Goal: Information Seeking & Learning: Get advice/opinions

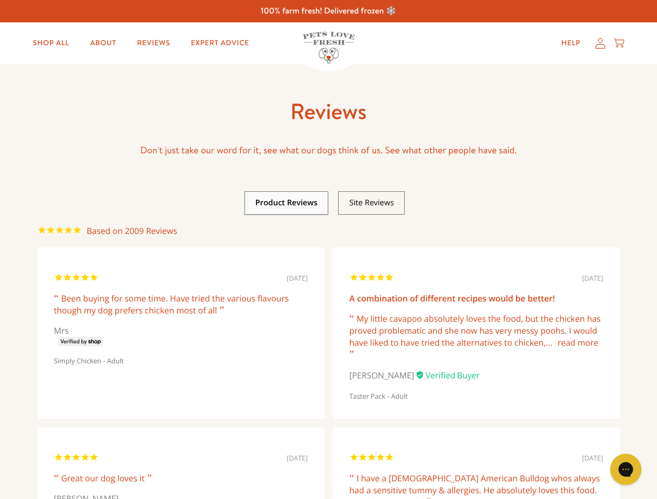
click at [286, 203] on link at bounding box center [286, 203] width 62 height 10
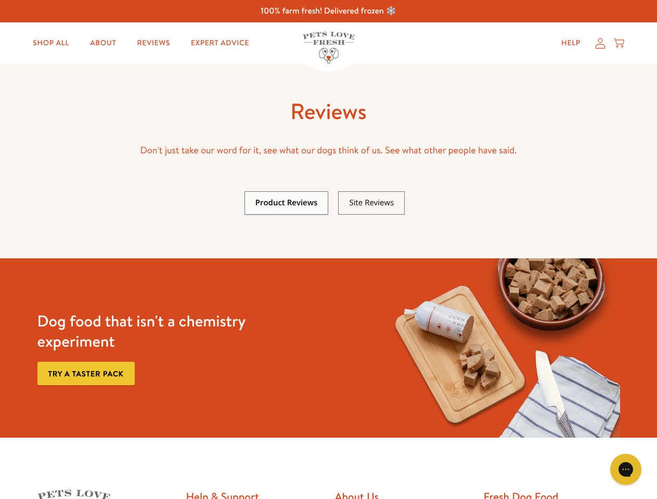
click at [371, 203] on link at bounding box center [371, 203] width 45 height 10
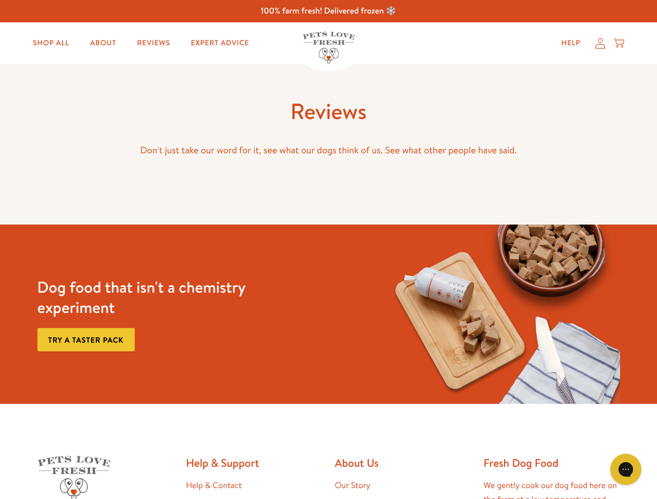
click at [476, 337] on img at bounding box center [501, 314] width 238 height 179
click at [625, 469] on icon "Gorgias live chat" at bounding box center [625, 469] width 10 height 10
